Goal: Task Accomplishment & Management: Use online tool/utility

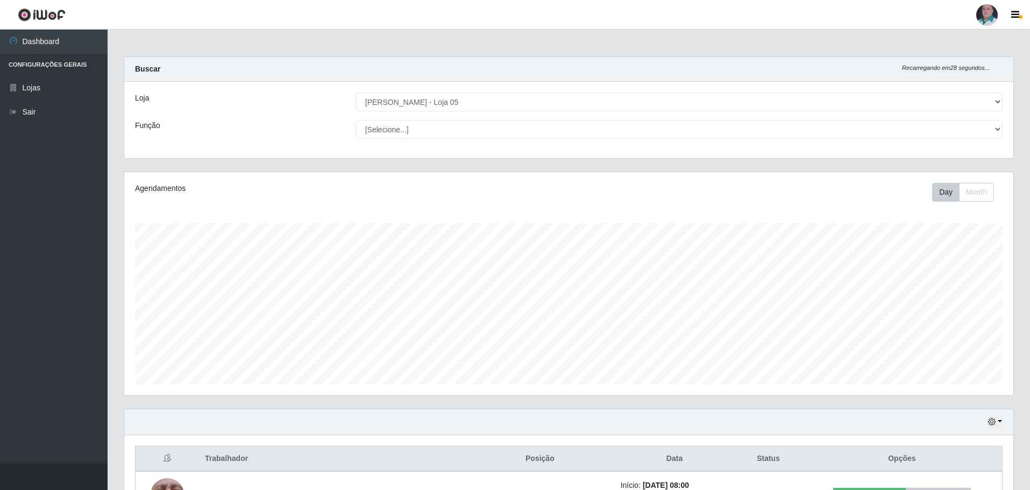
select select "252"
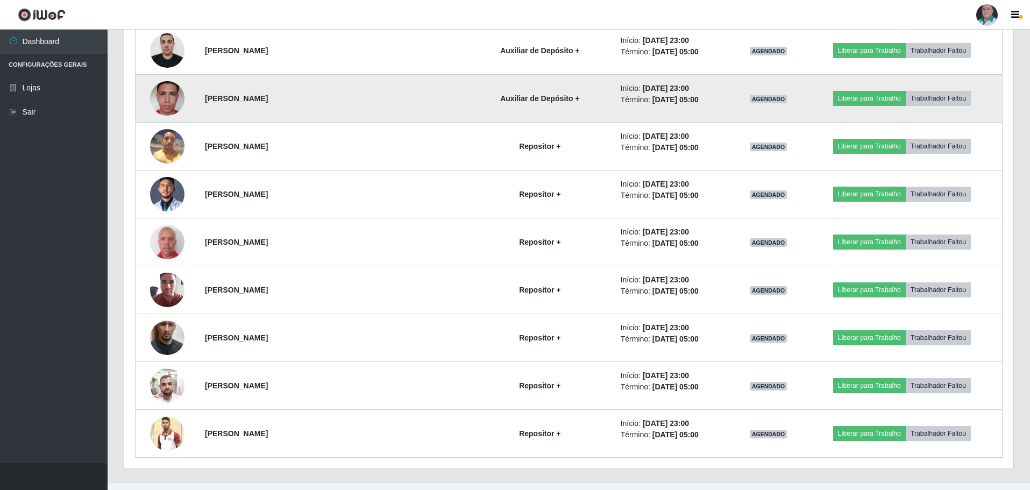
scroll to position [1851, 0]
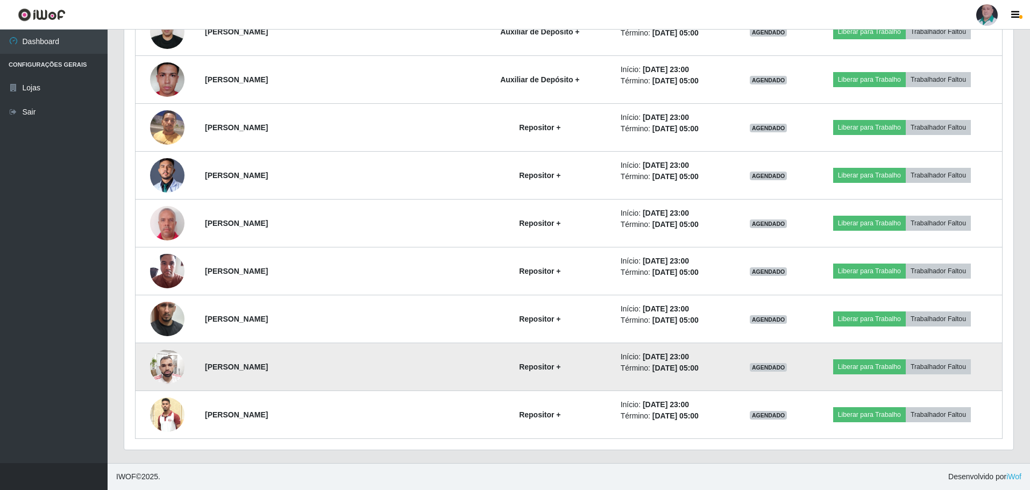
click at [169, 360] on img at bounding box center [167, 367] width 34 height 46
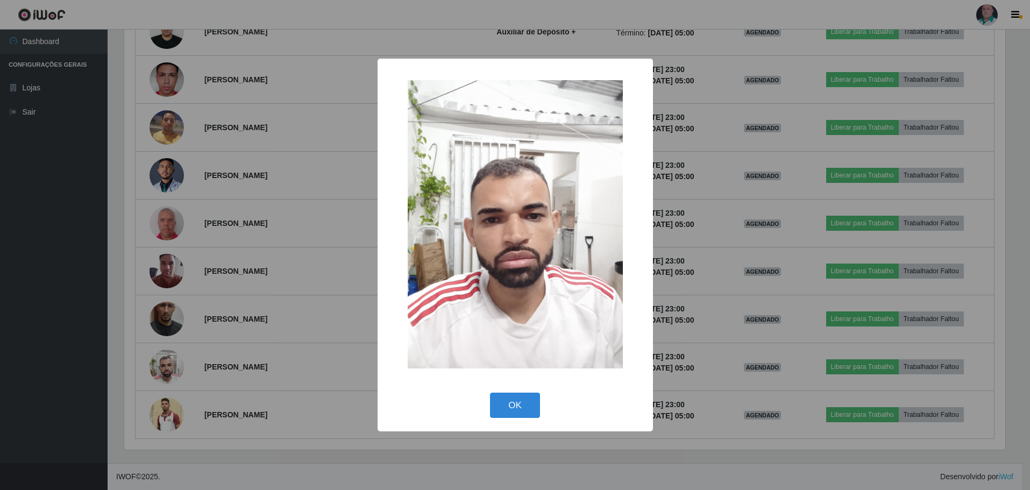
scroll to position [223, 883]
click at [510, 405] on button "OK" at bounding box center [516, 405] width 50 height 25
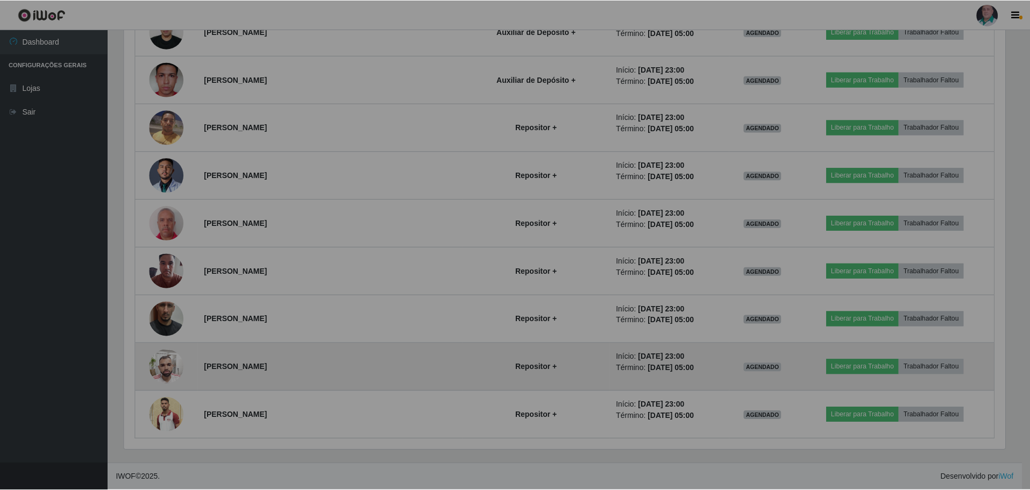
scroll to position [223, 889]
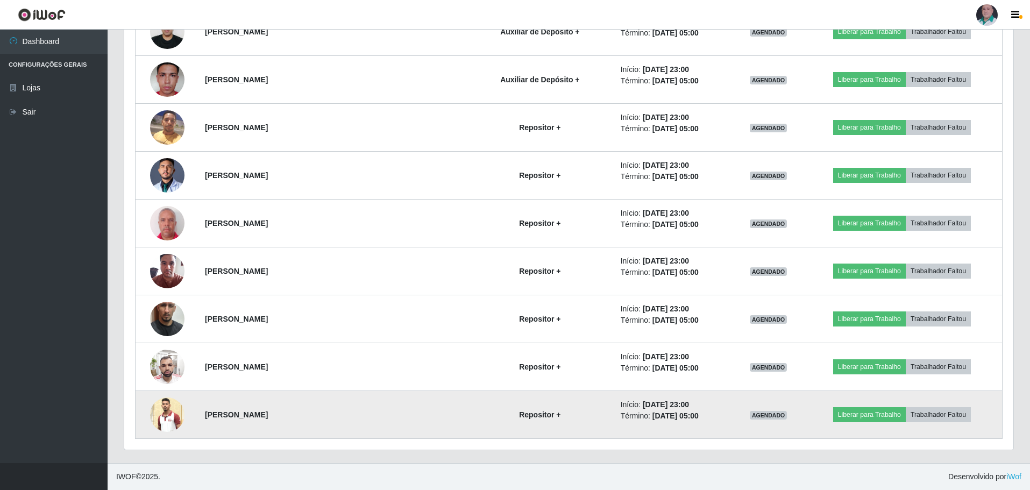
click at [172, 409] on img at bounding box center [167, 414] width 34 height 34
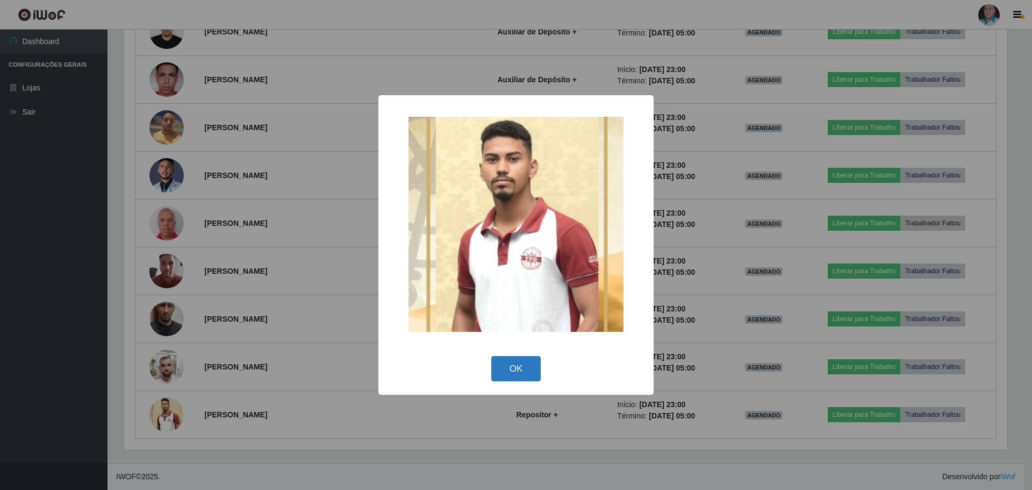
click at [528, 367] on button "OK" at bounding box center [516, 368] width 50 height 25
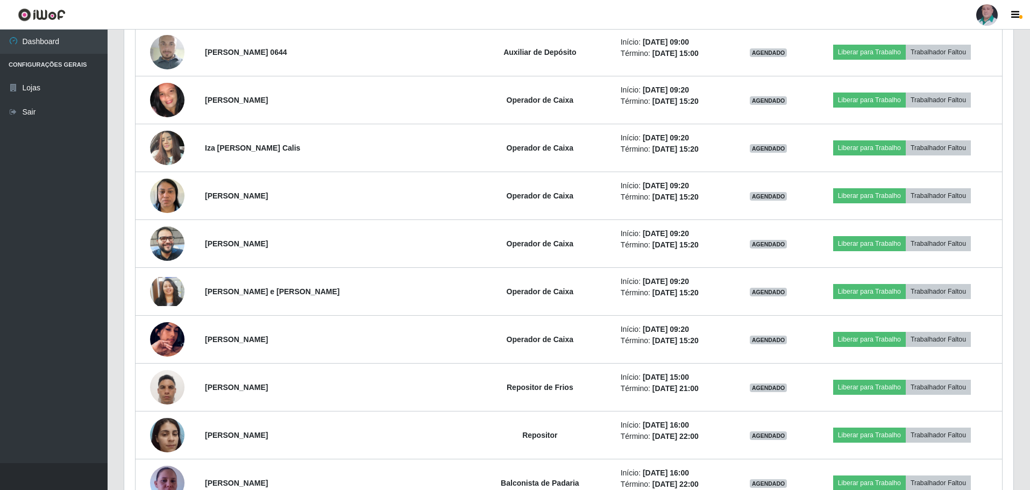
scroll to position [1099, 0]
